Goal: Information Seeking & Learning: Learn about a topic

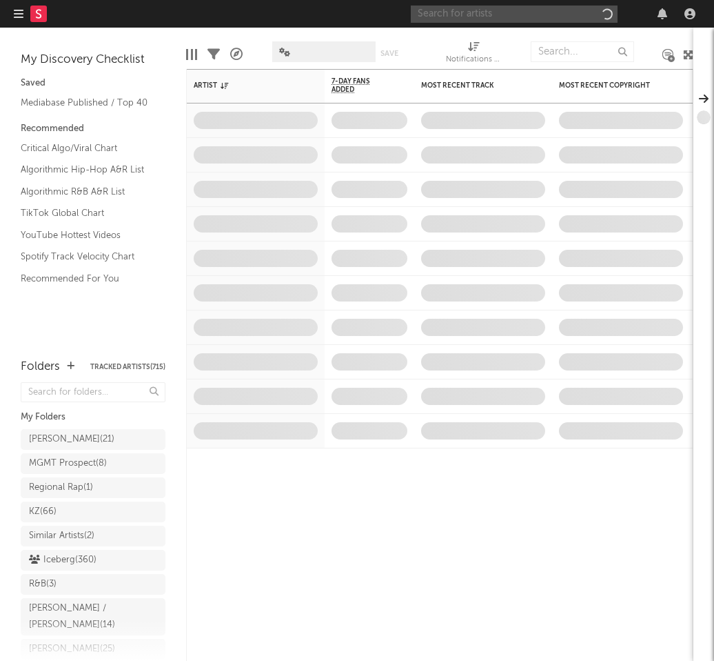
click at [477, 15] on input "text" at bounding box center [514, 14] width 207 height 17
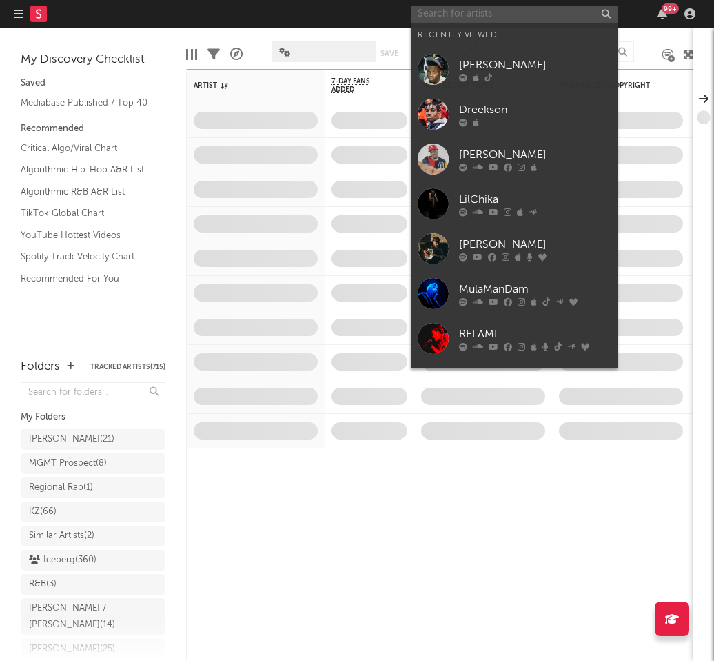
paste input "HeyGwuapo"
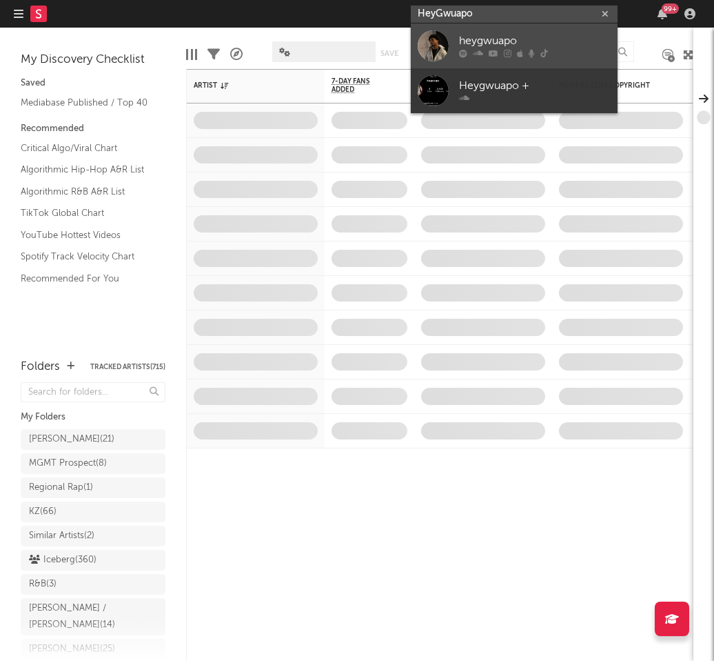
type input "HeyGwuapo"
click at [481, 47] on div "heygwuapo" at bounding box center [535, 41] width 152 height 17
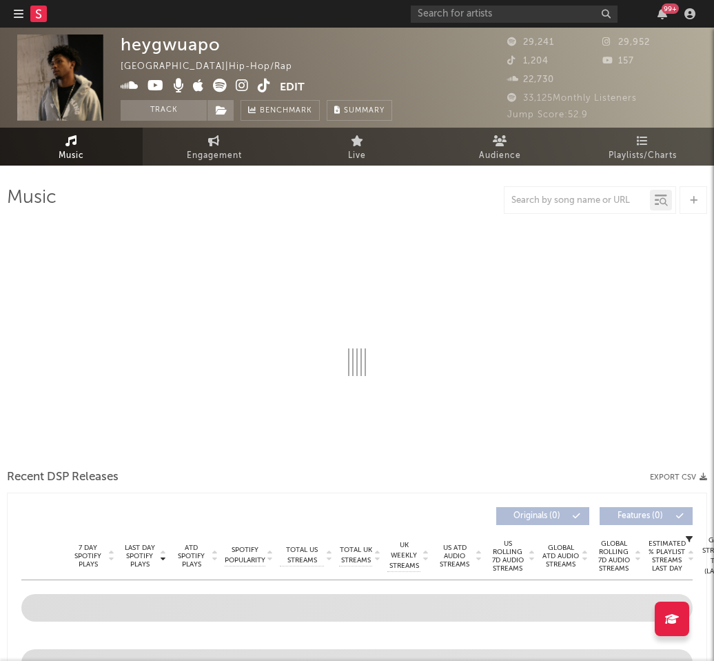
select select "6m"
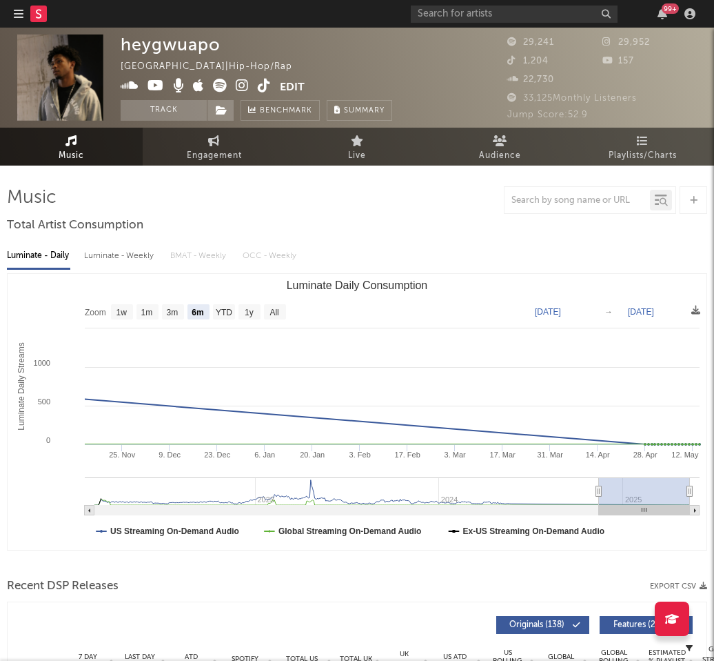
click at [185, 46] on div "heygwuapo" at bounding box center [171, 44] width 100 height 20
copy div "heygwuapo"
click at [240, 90] on icon at bounding box center [242, 86] width 13 height 14
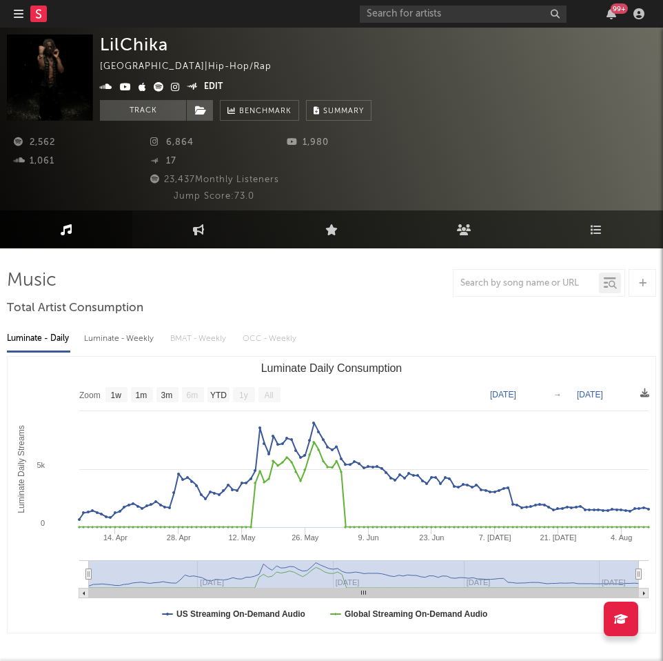
select select "1w"
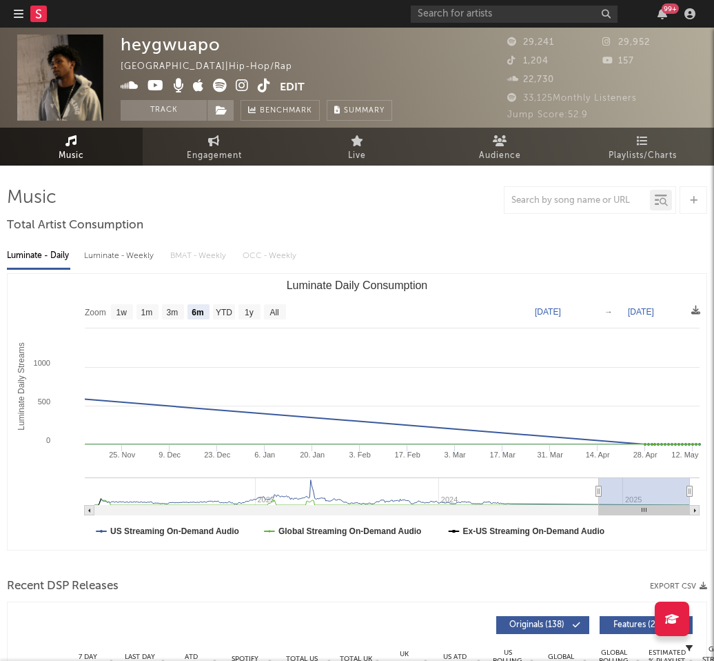
select select "6m"
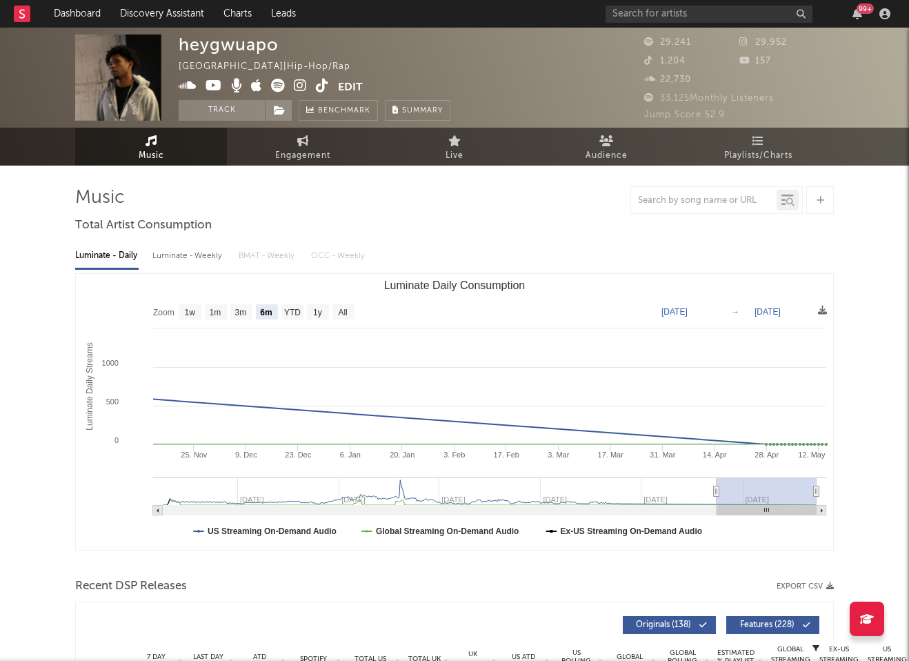
select select "6m"
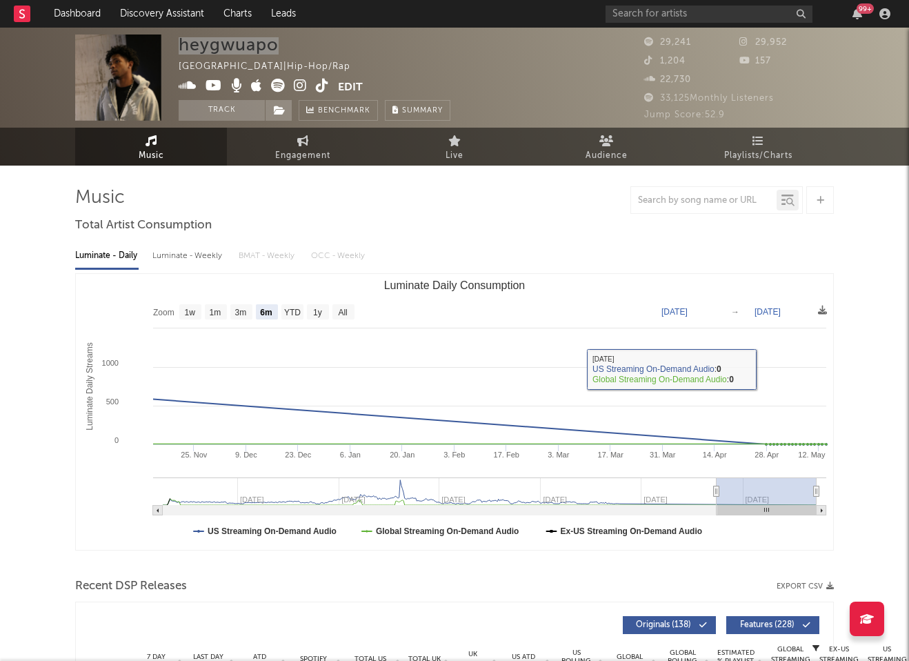
scroll to position [1, 0]
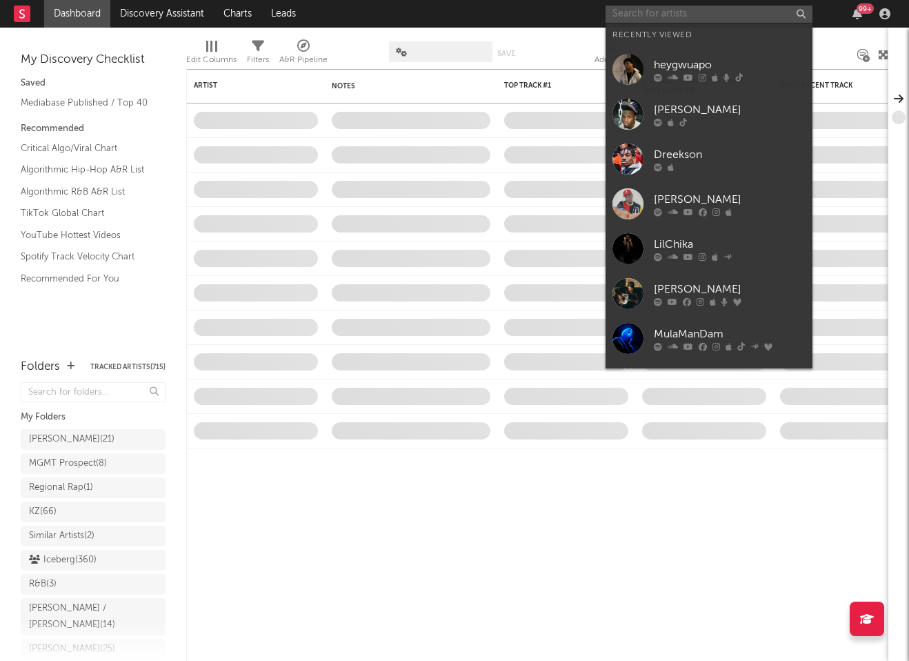
click at [663, 16] on input "text" at bounding box center [708, 14] width 207 height 17
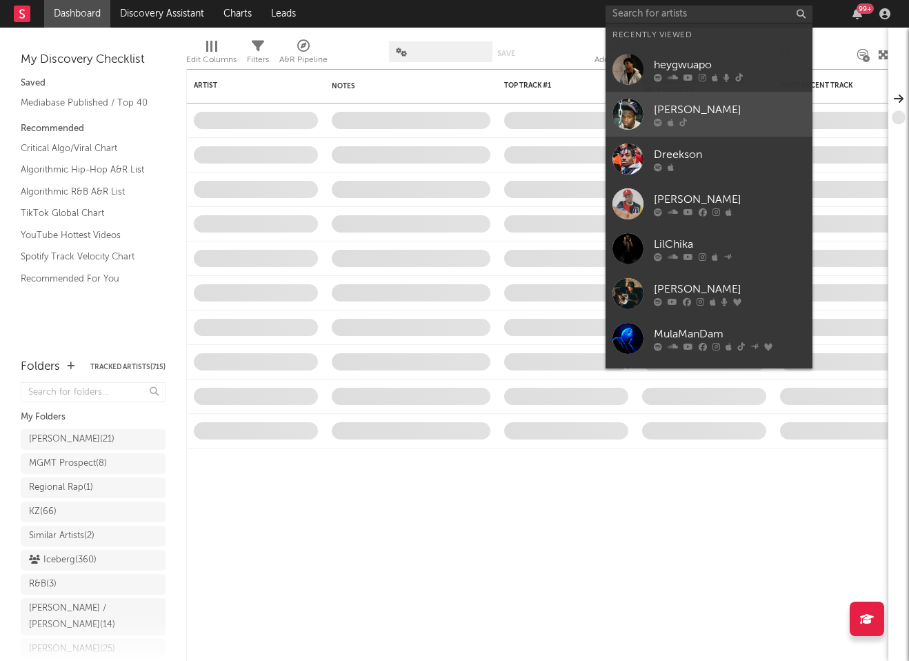
click at [712, 113] on div "[PERSON_NAME]" at bounding box center [730, 109] width 152 height 17
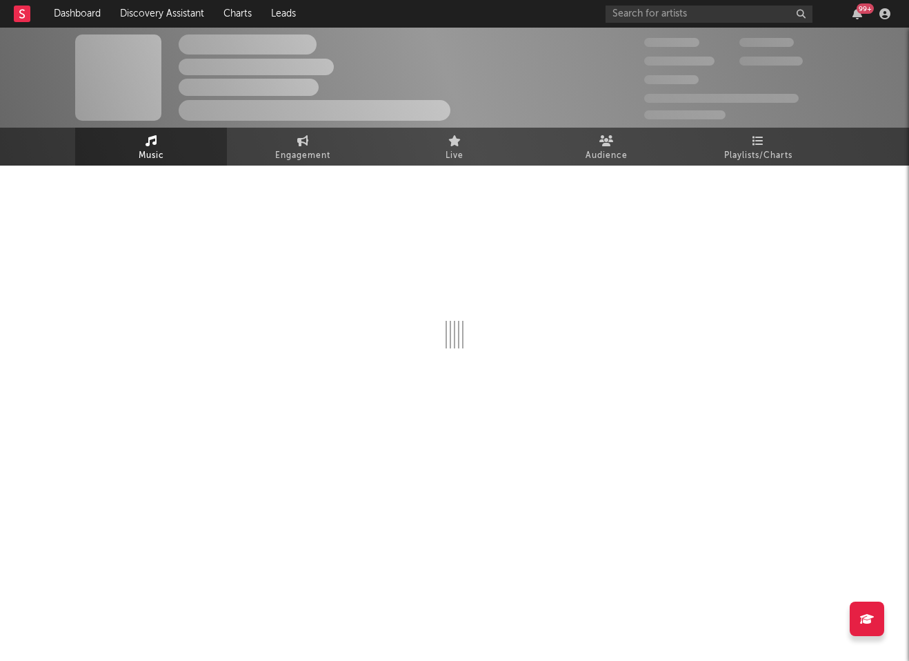
select select "1w"
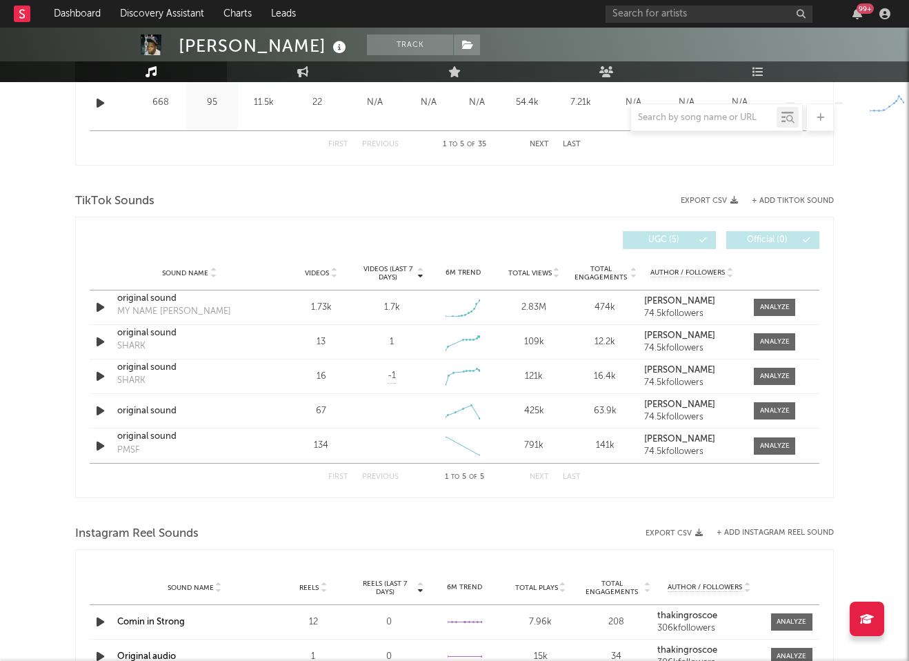
scroll to position [844, 0]
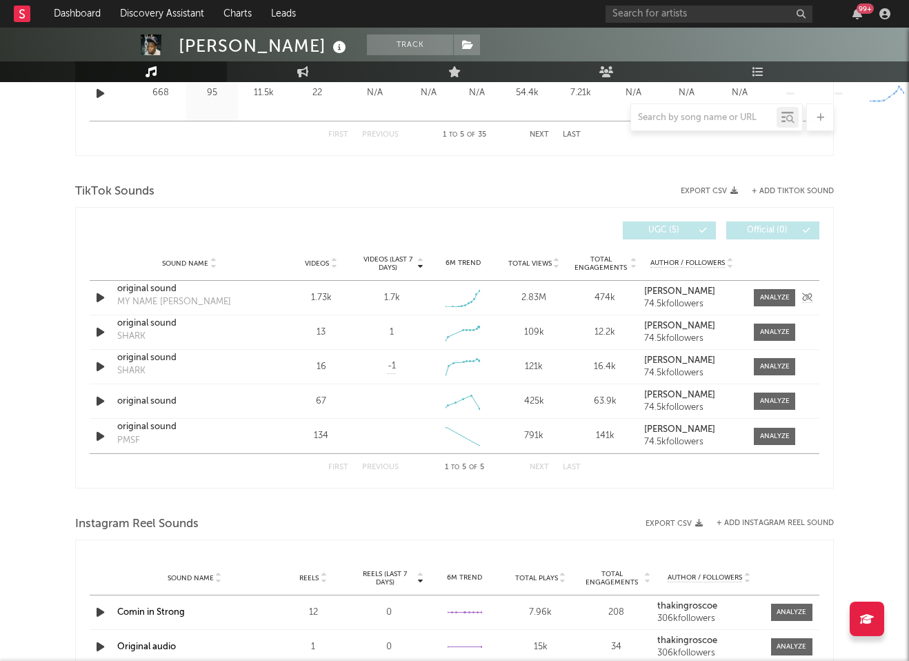
click at [103, 299] on icon "button" at bounding box center [100, 297] width 14 height 17
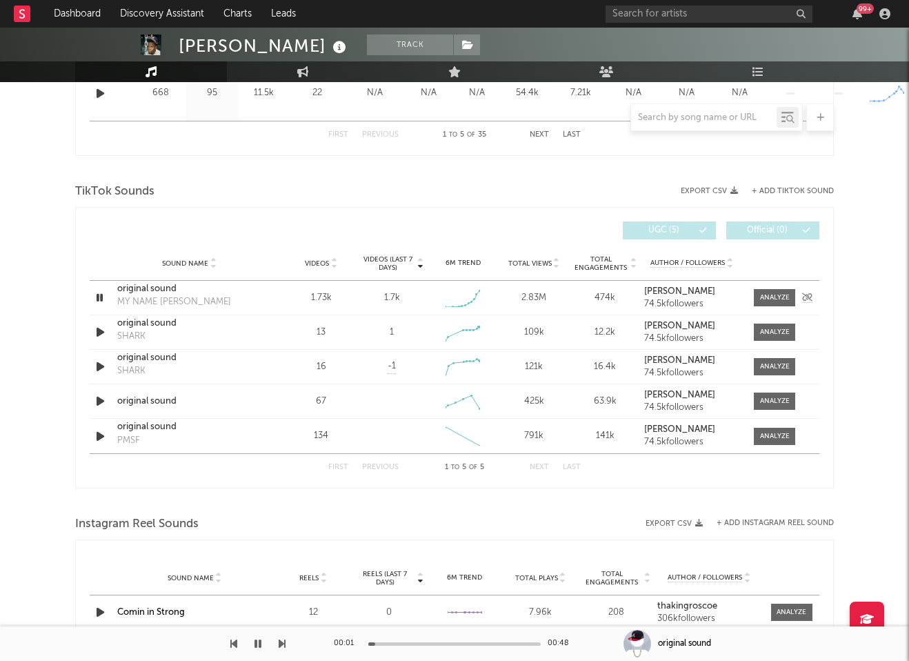
click at [157, 285] on div "original sound" at bounding box center [189, 289] width 144 height 14
click at [97, 297] on icon "button" at bounding box center [99, 297] width 13 height 17
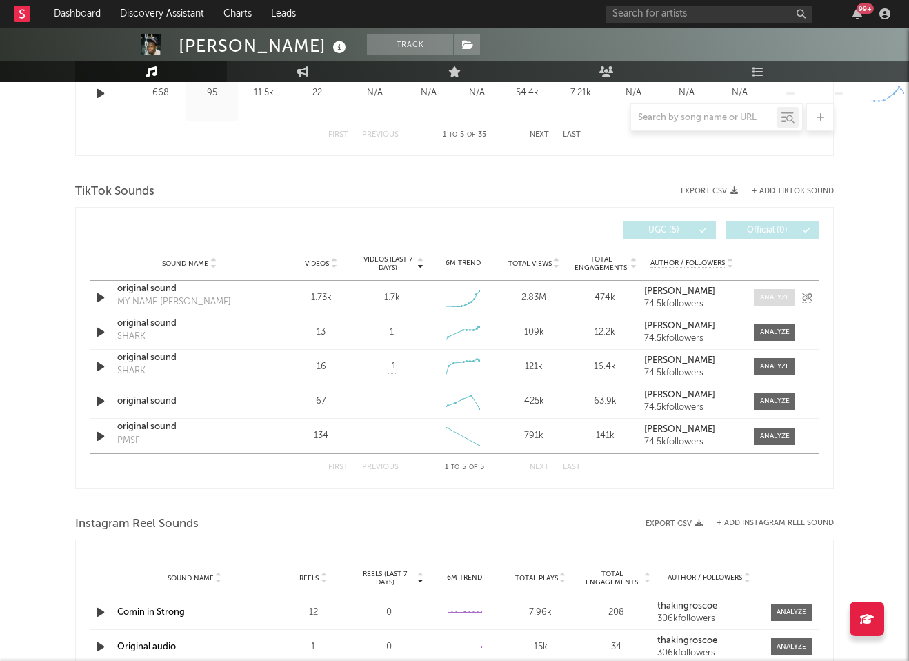
click at [773, 301] on div at bounding box center [775, 297] width 30 height 10
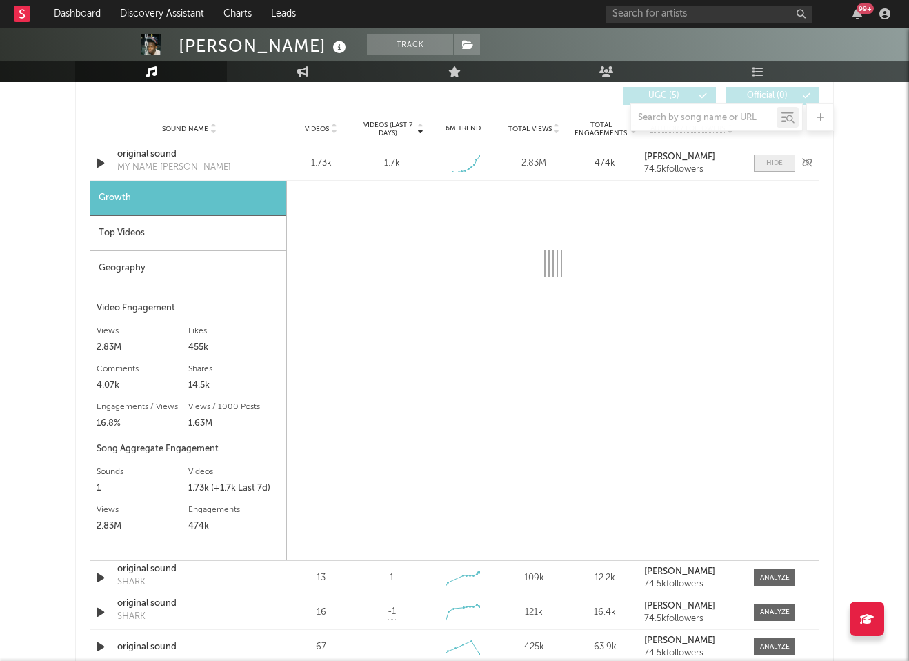
scroll to position [983, 0]
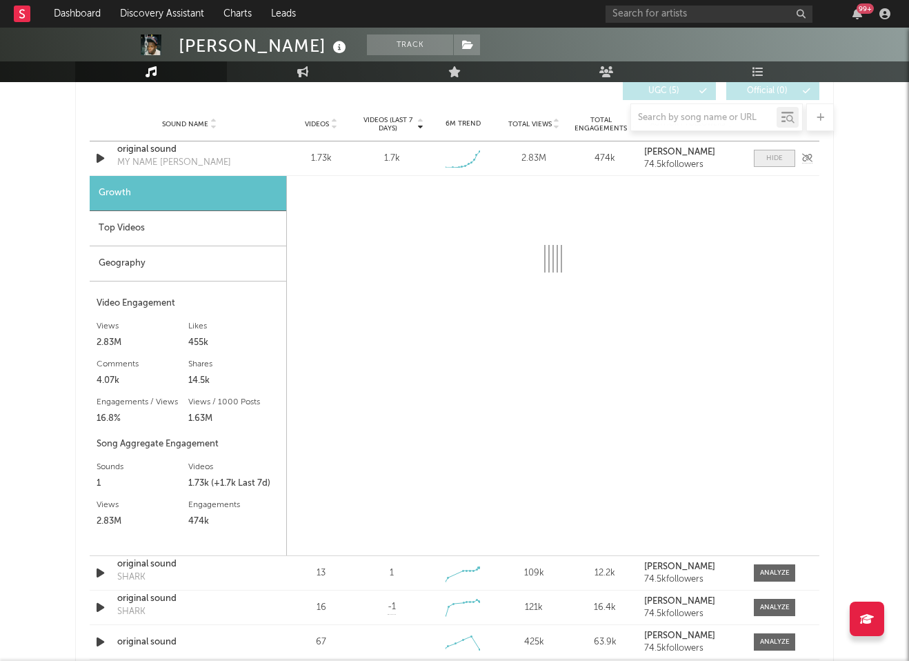
select select "1w"
